Goal: Find specific page/section: Find specific page/section

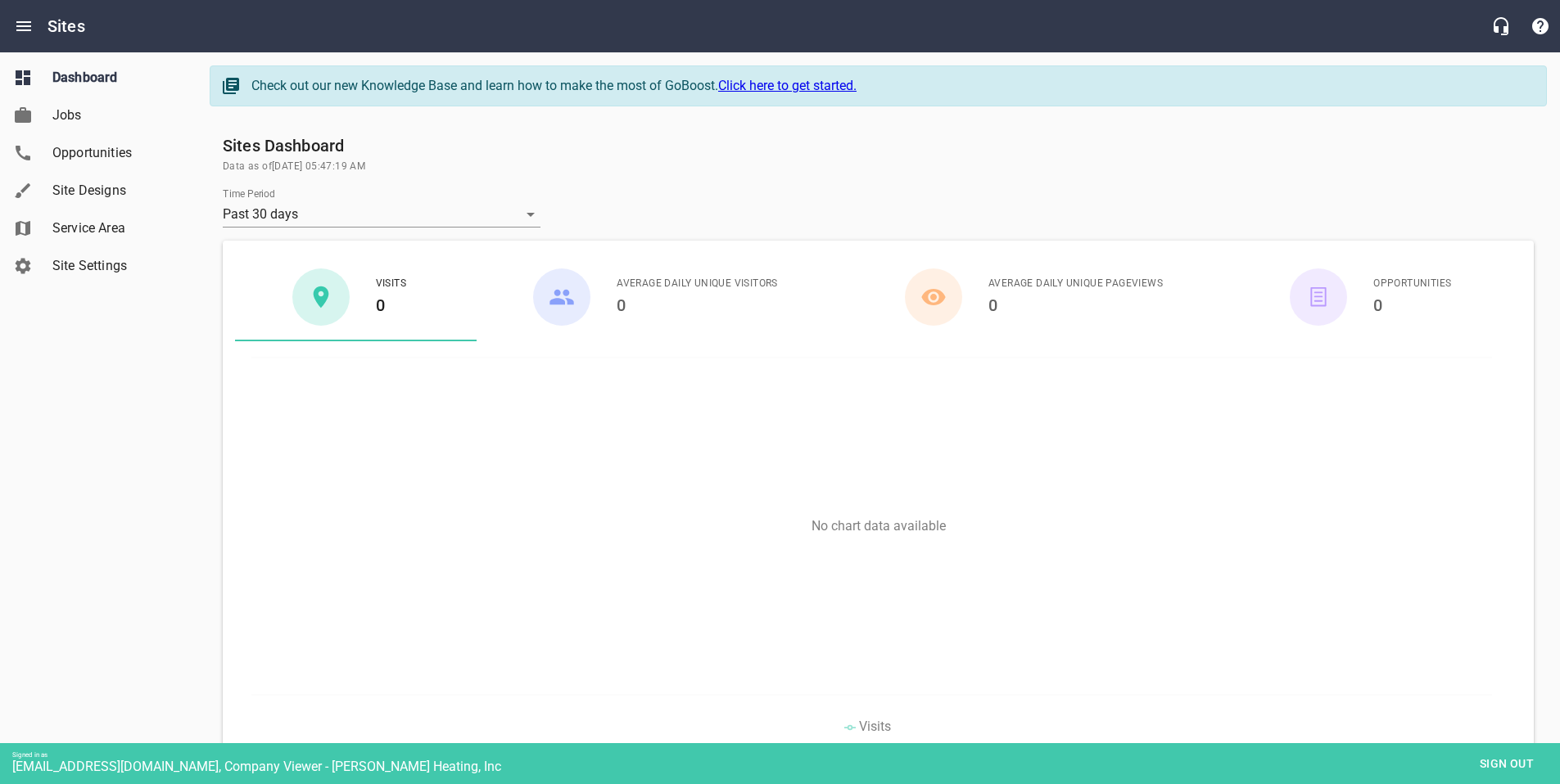
click at [87, 181] on span "Site Designs" at bounding box center [115, 190] width 125 height 19
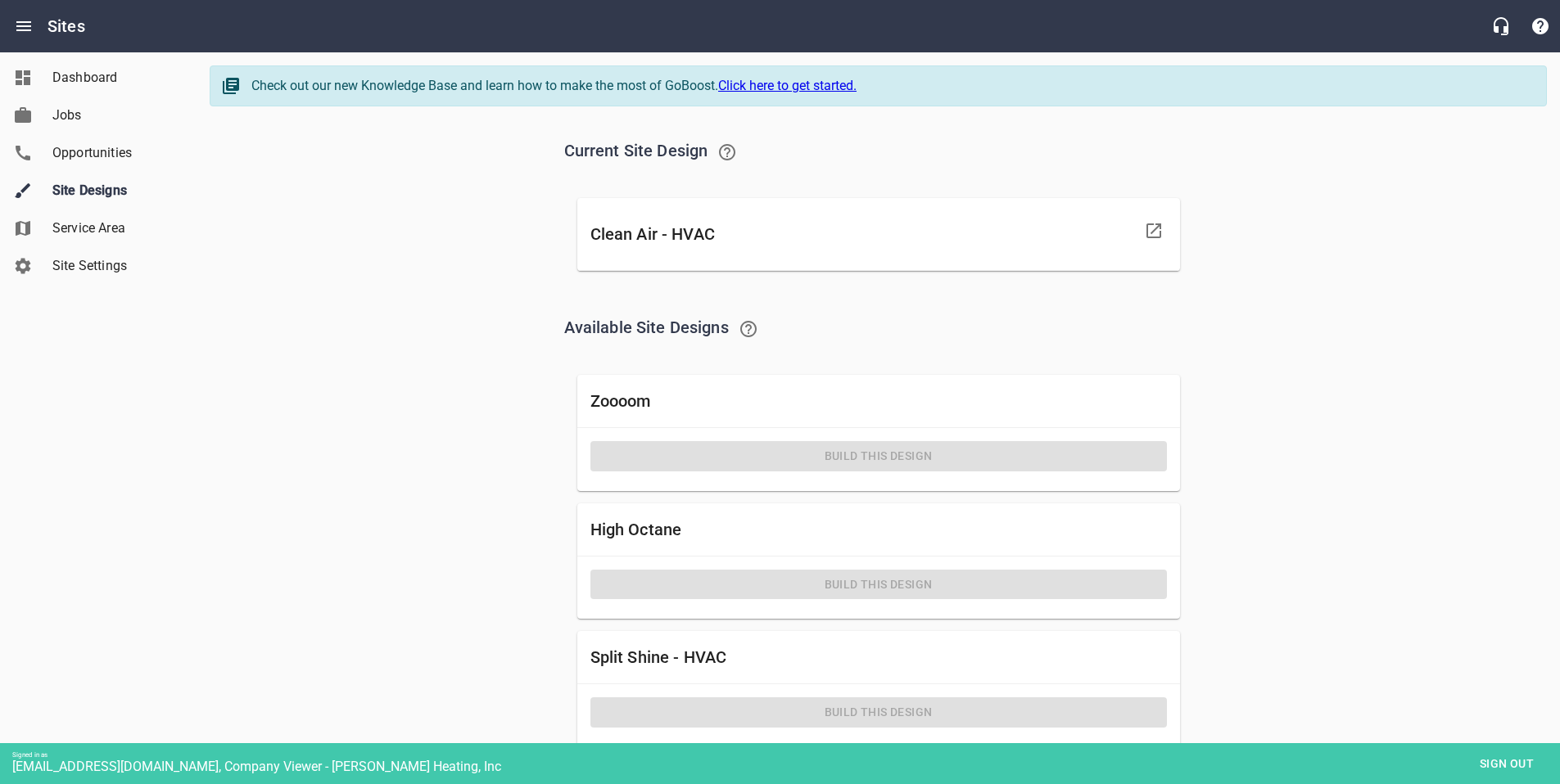
click at [1496, 749] on button "Sign out" at bounding box center [1506, 765] width 82 height 30
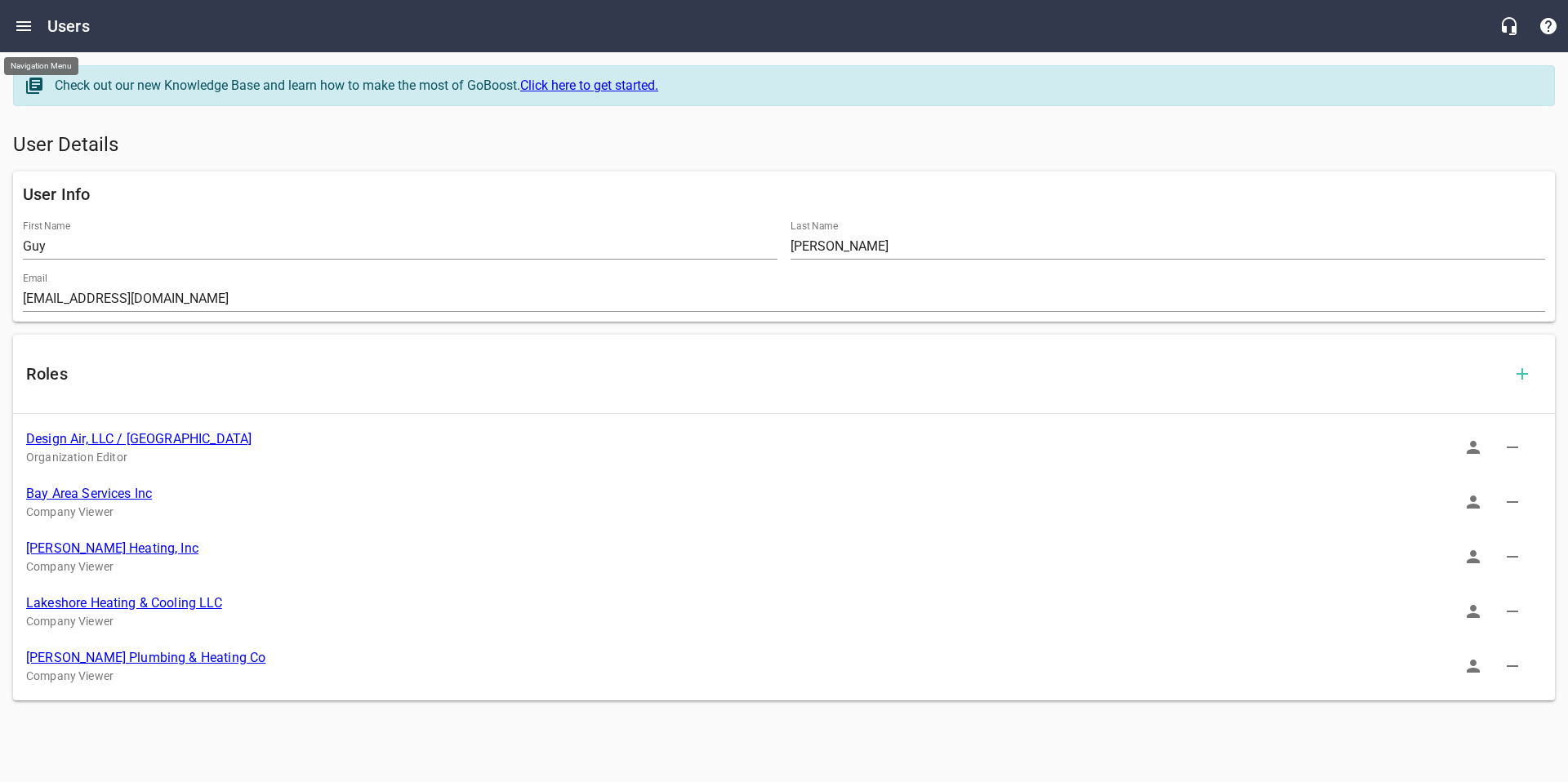
click at [19, 37] on button "Open drawer" at bounding box center [24, 26] width 39 height 39
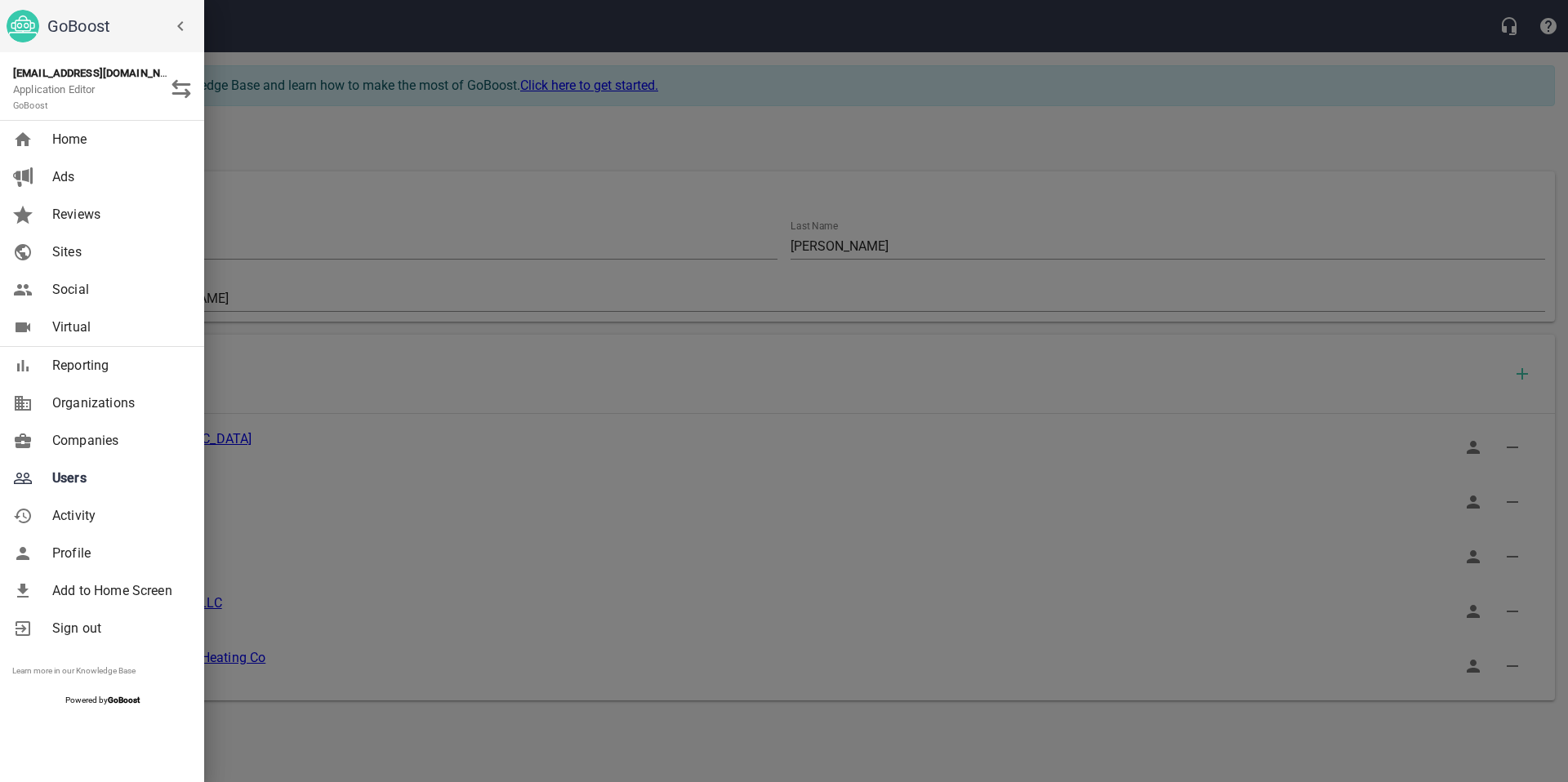
click at [24, 29] on div "GoBoost" at bounding box center [102, 26] width 204 height 52
click at [76, 475] on span "Users" at bounding box center [118, 478] width 133 height 19
